Goal: Information Seeking & Learning: Compare options

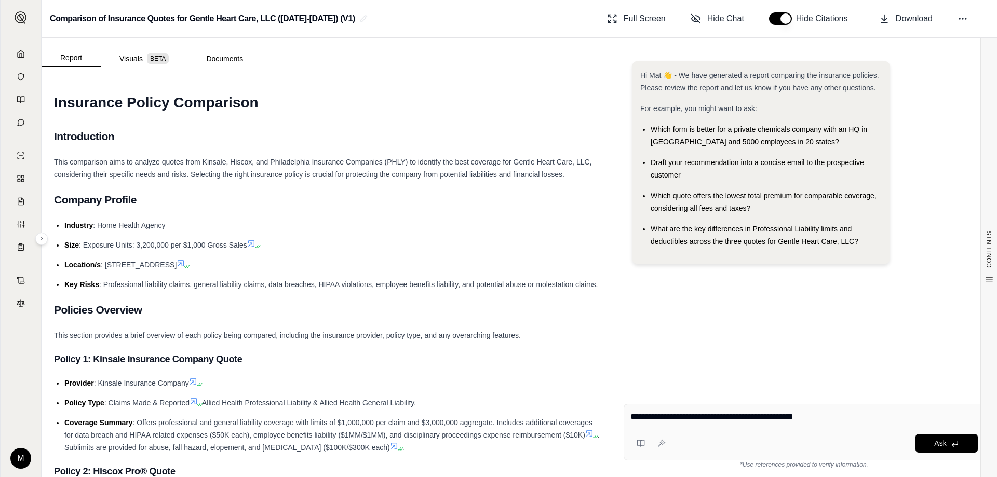
type textarea "**********"
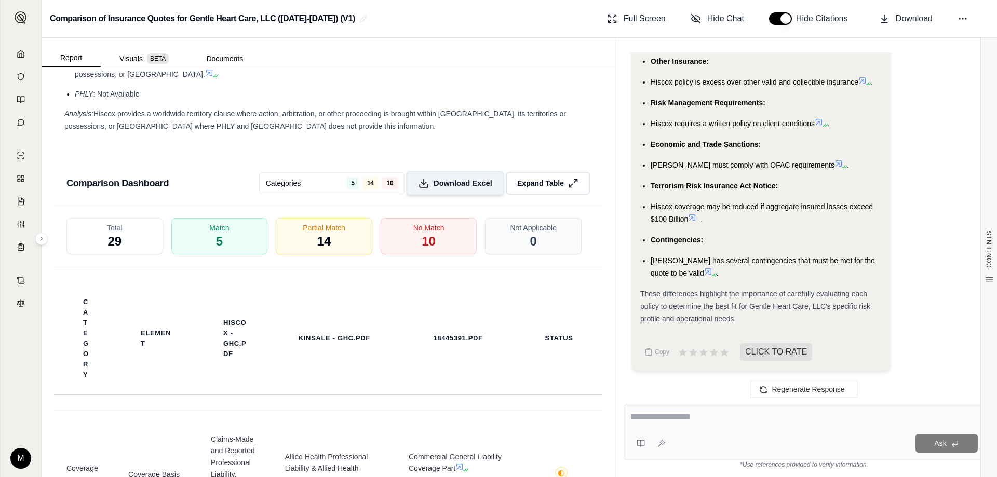
click at [453, 178] on span "Download Excel" at bounding box center [462, 183] width 59 height 11
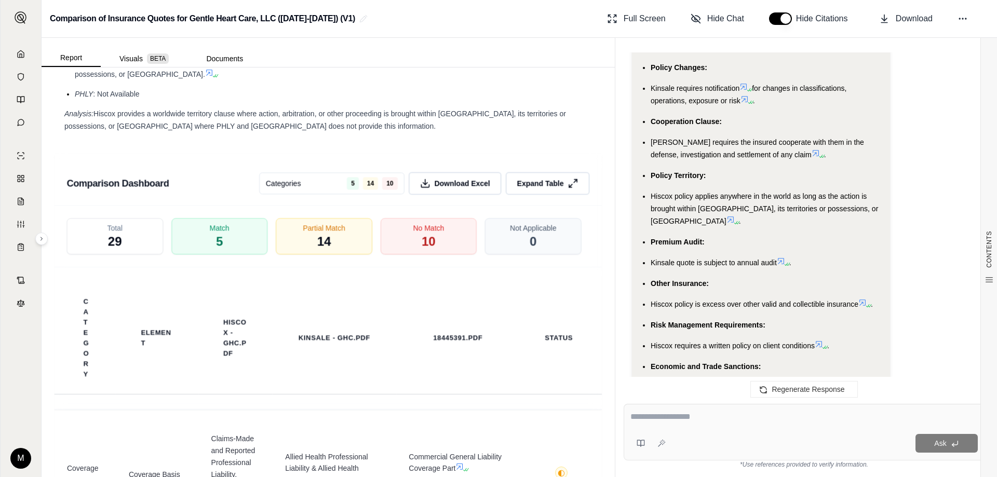
scroll to position [1807, 0]
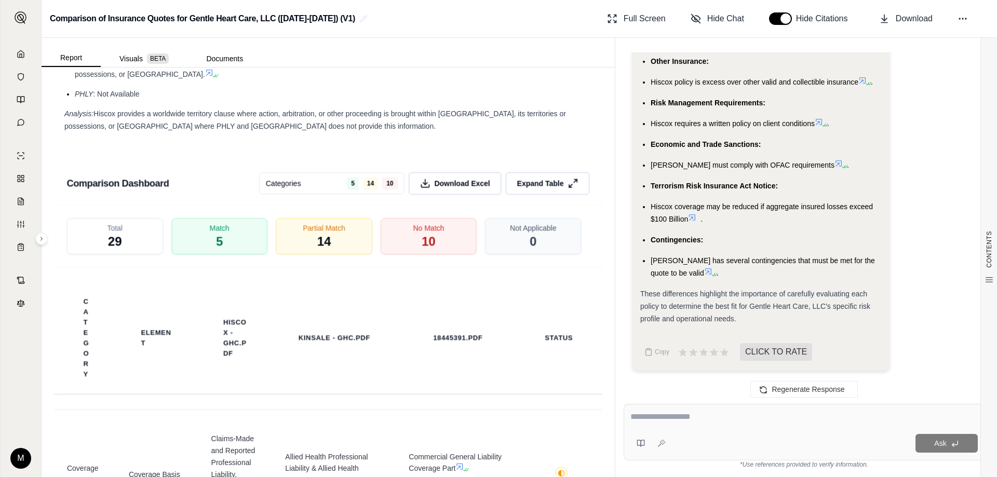
click at [657, 417] on textarea at bounding box center [803, 417] width 347 height 12
type textarea "**********"
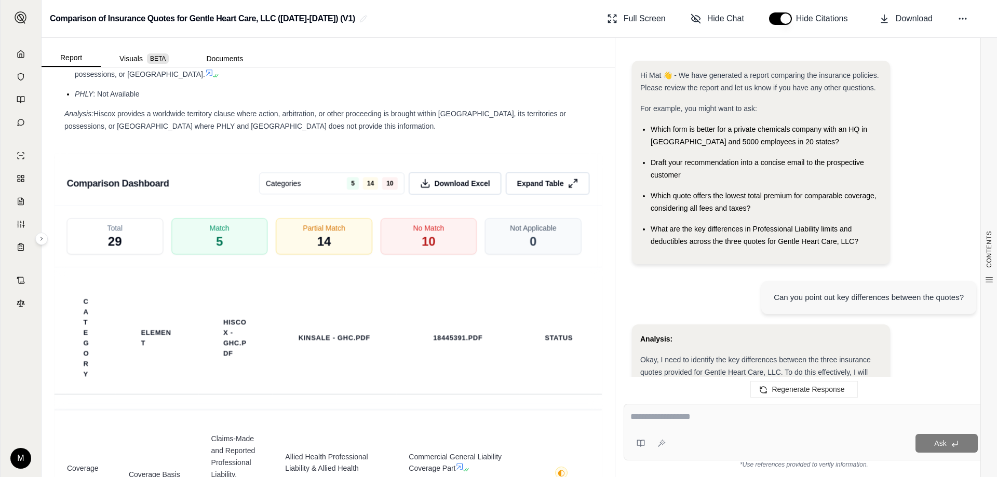
scroll to position [5264, 0]
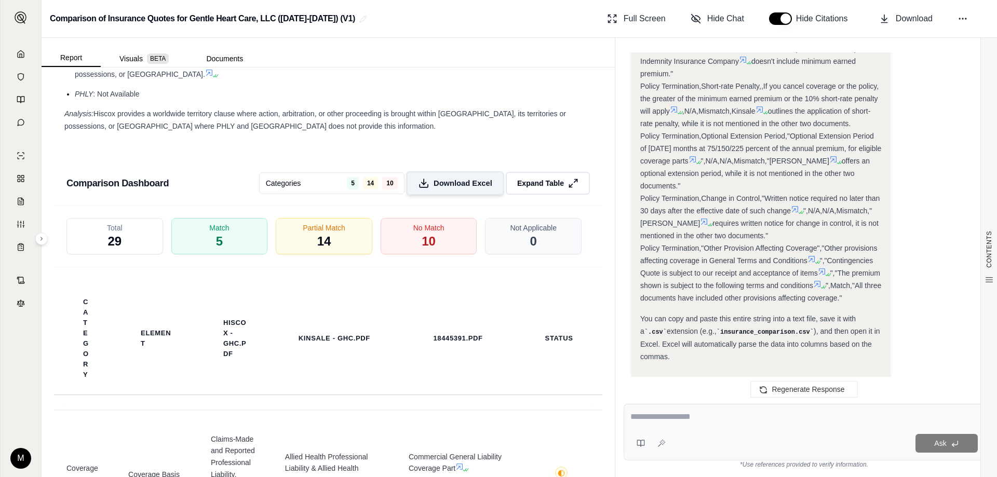
click at [428, 179] on button "Download Excel" at bounding box center [455, 183] width 98 height 24
click at [82, 59] on button "Report" at bounding box center [71, 58] width 59 height 18
click at [31, 52] on link at bounding box center [21, 54] width 28 height 21
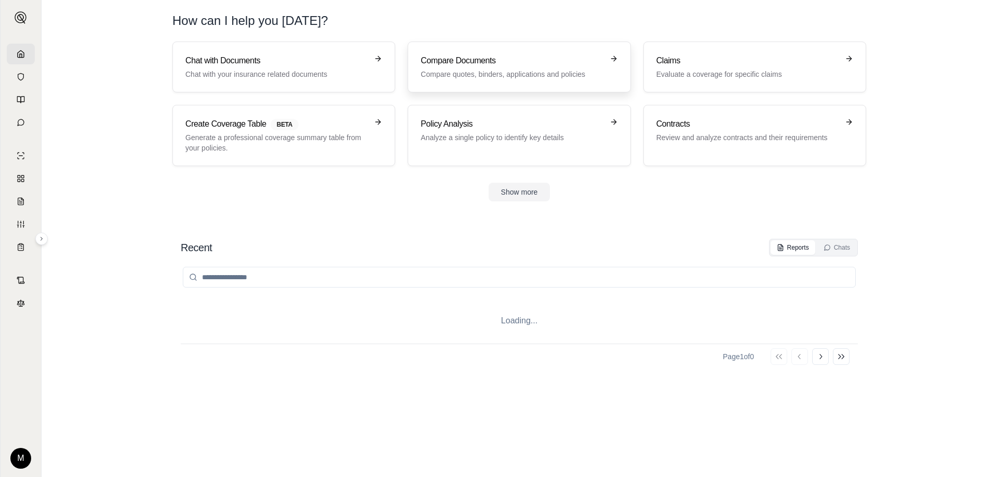
click at [464, 75] on p "Compare quotes, binders, applications and policies" at bounding box center [511, 74] width 182 height 10
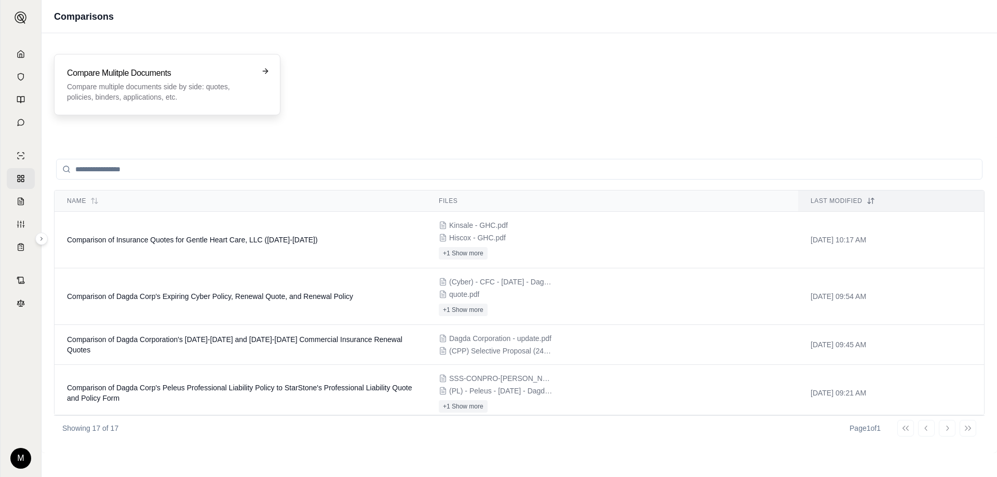
click at [186, 94] on p "Compare multiple documents side by side: quotes, policies, binders, application…" at bounding box center [160, 91] width 186 height 21
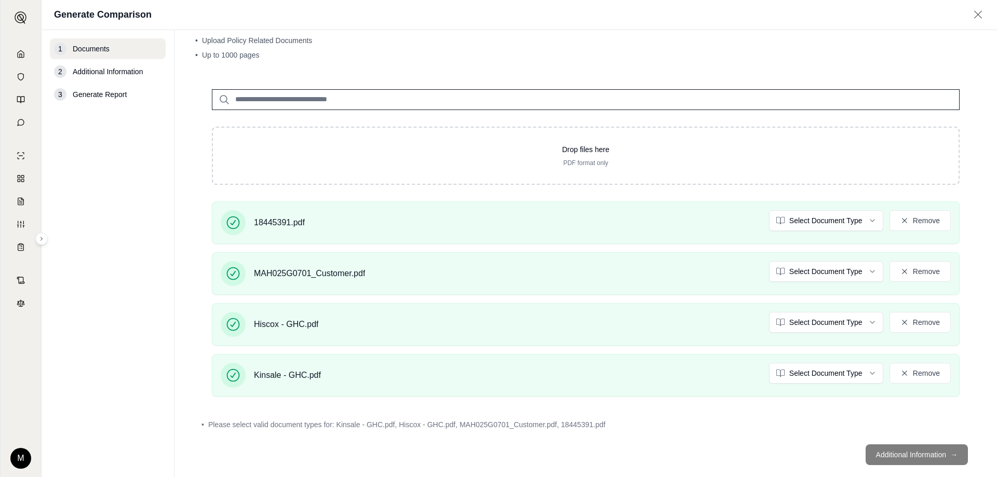
scroll to position [51, 0]
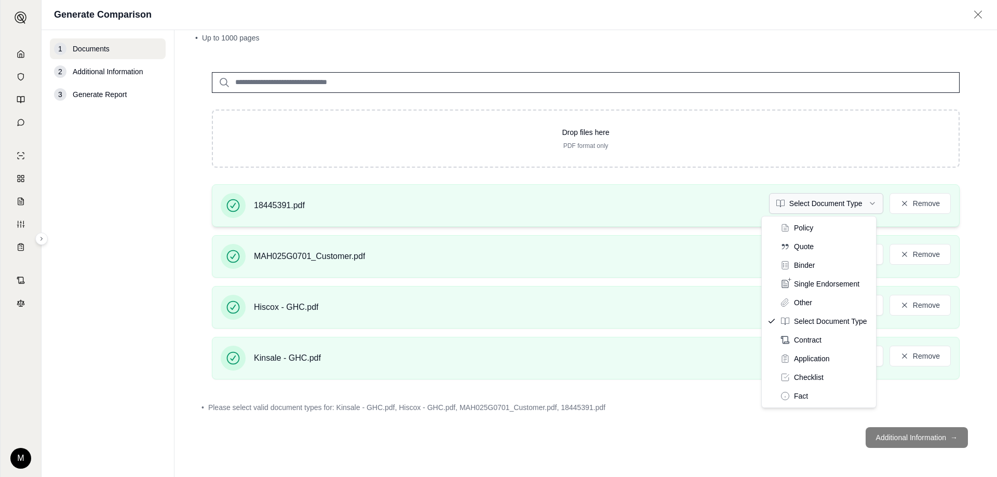
click at [792, 207] on html "M Generate Comparison 1 Documents 2 Additional Information 3 Generate Report Do…" at bounding box center [498, 238] width 997 height 477
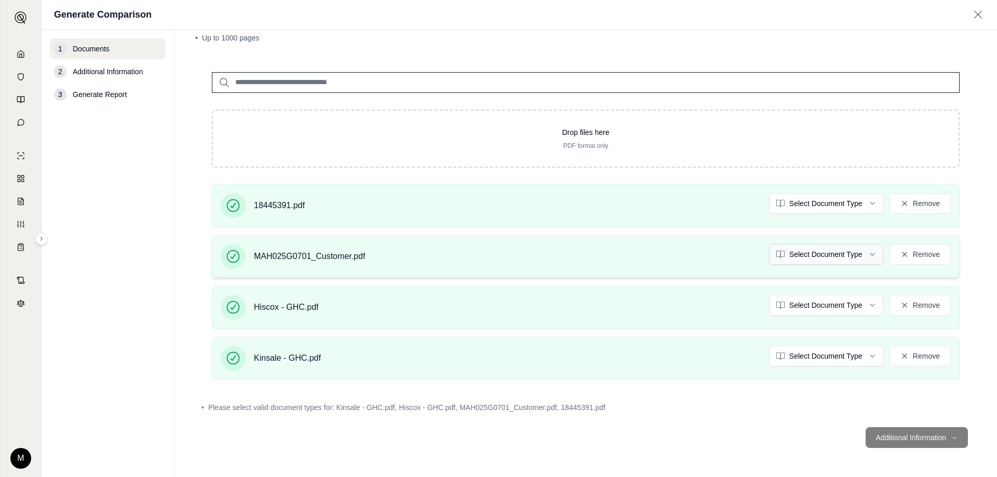
click at [827, 253] on html "M Generate Comparison 1 Documents 2 Additional Information 3 Generate Report Do…" at bounding box center [498, 238] width 997 height 477
click at [823, 256] on html "Document type updated successfully M Generate Comparison 1 Documents 2 Addition…" at bounding box center [498, 238] width 997 height 477
click at [799, 306] on html "Document type updated successfully Document type updated successfully M Generat…" at bounding box center [498, 238] width 997 height 477
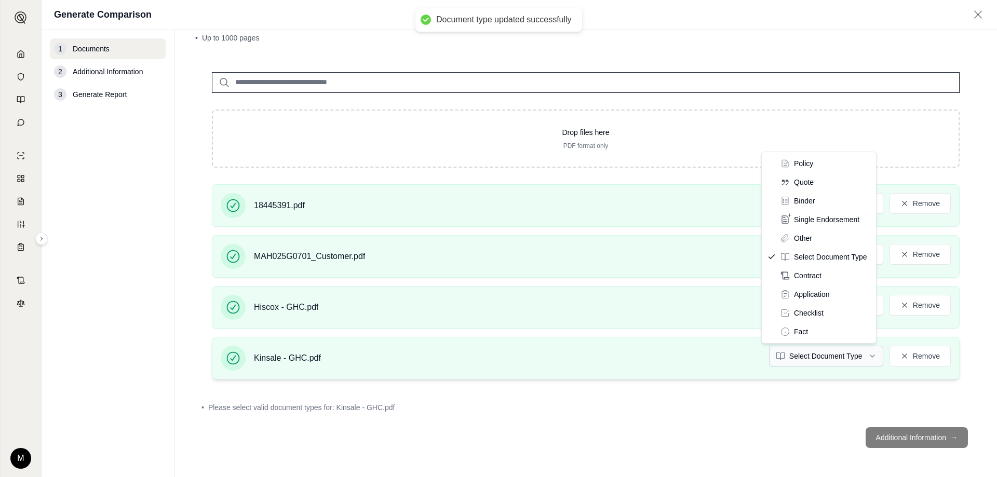
click at [808, 357] on html "Document type updated successfully Document type updated successfully M Generat…" at bounding box center [498, 238] width 997 height 477
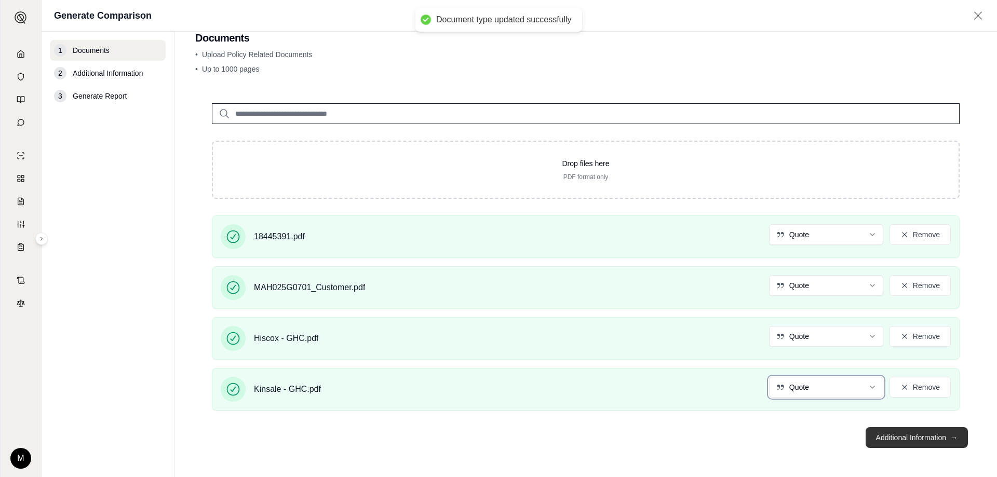
scroll to position [22, 0]
click at [890, 441] on button "Additional Information →" at bounding box center [916, 437] width 102 height 21
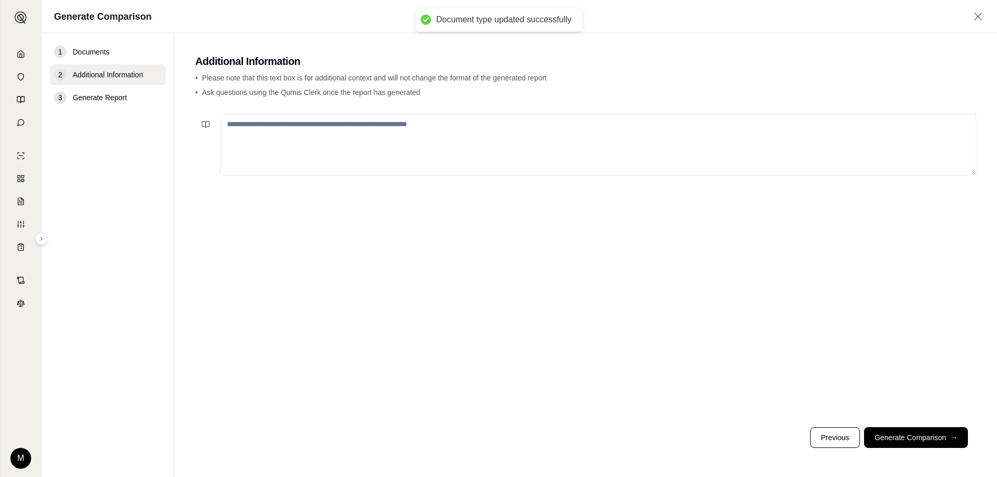
click at [288, 124] on textarea at bounding box center [598, 144] width 756 height 61
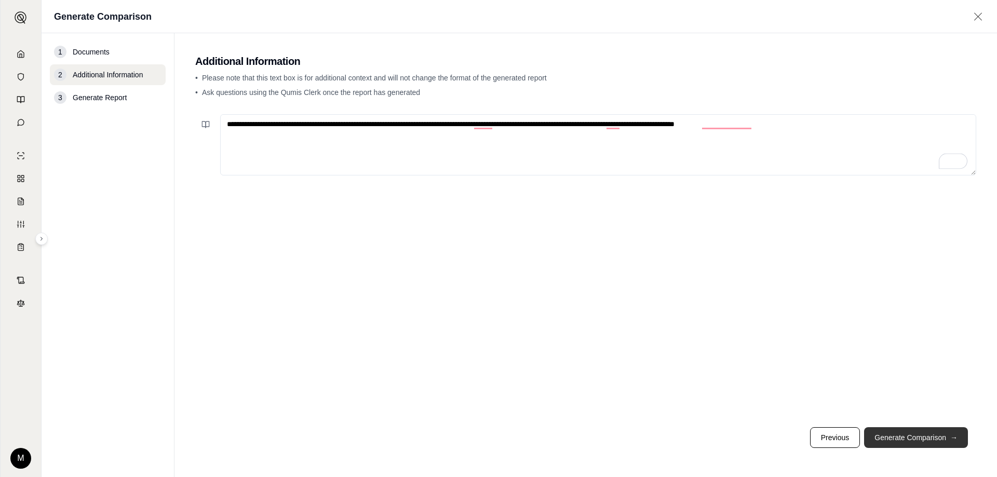
type textarea "**********"
click at [939, 436] on button "Generate Comparison →" at bounding box center [916, 437] width 104 height 21
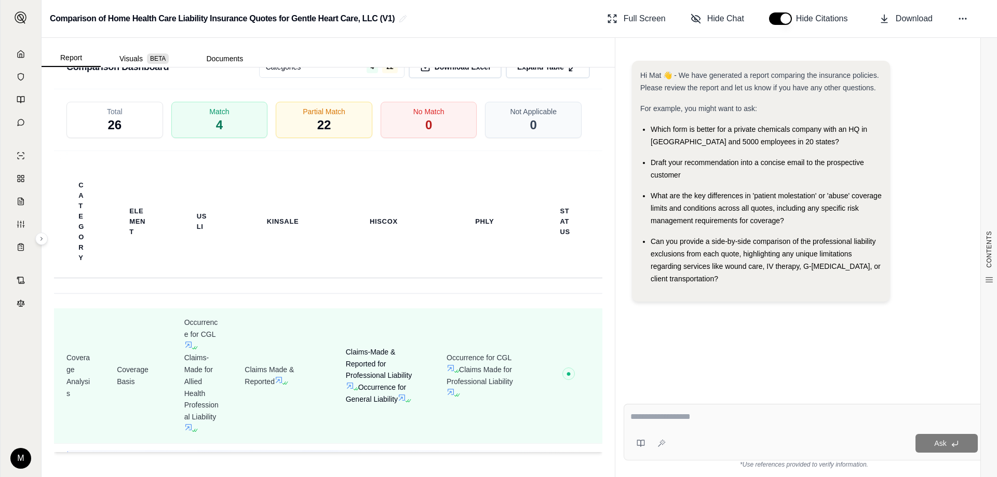
scroll to position [2688, 0]
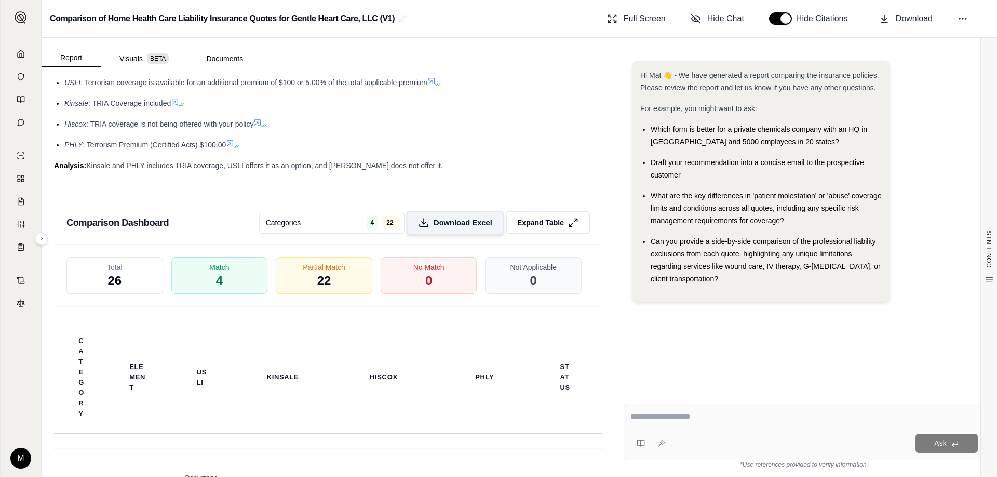
click at [457, 231] on button "Download Excel" at bounding box center [455, 223] width 98 height 24
